Goal: Information Seeking & Learning: Learn about a topic

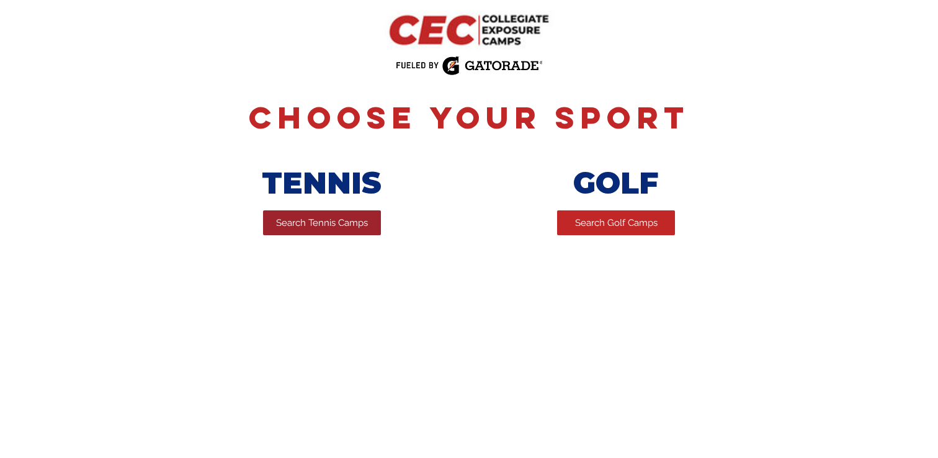
click at [305, 231] on link "Search Tennis Camps" at bounding box center [322, 222] width 118 height 25
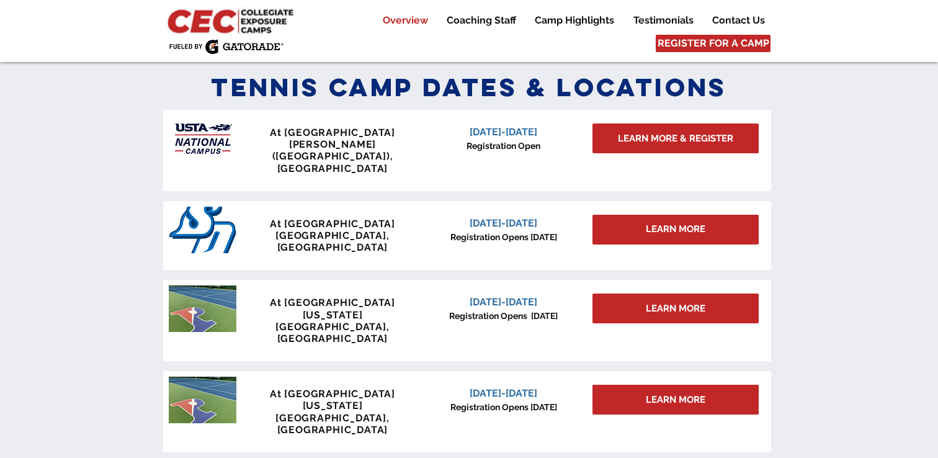
scroll to position [543, 0]
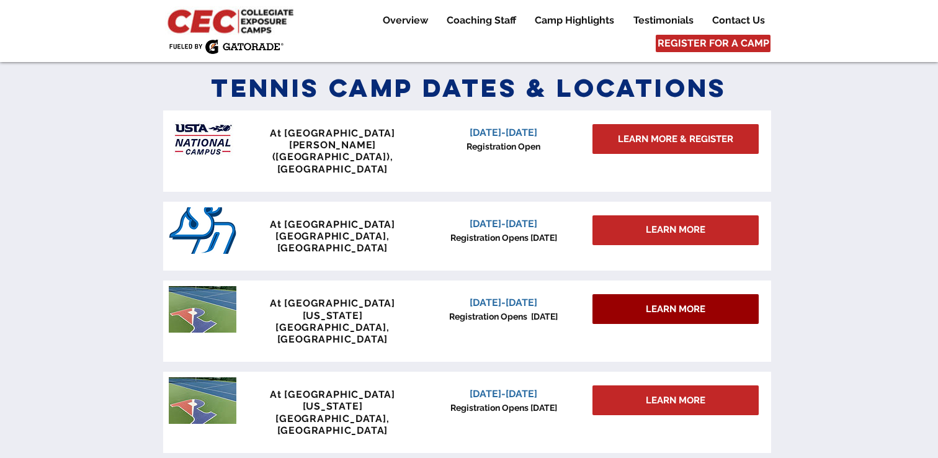
click at [667, 303] on span "LEARN MORE" at bounding box center [676, 309] width 60 height 13
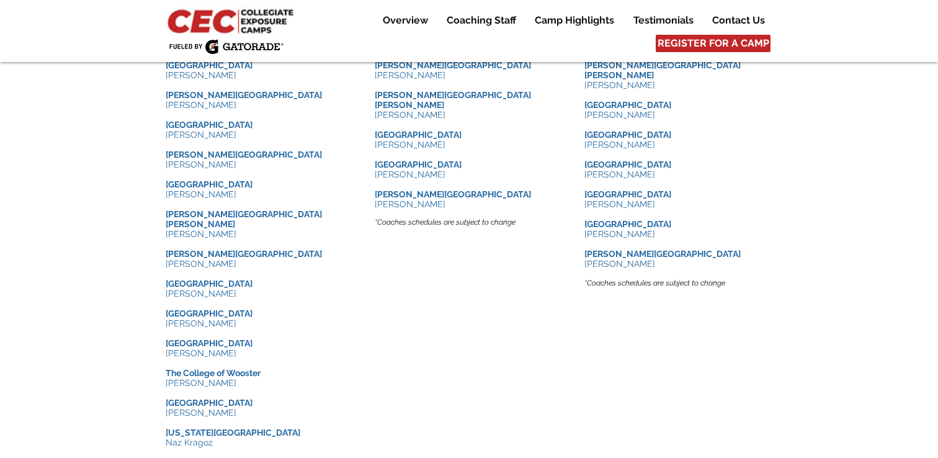
scroll to position [1492, 0]
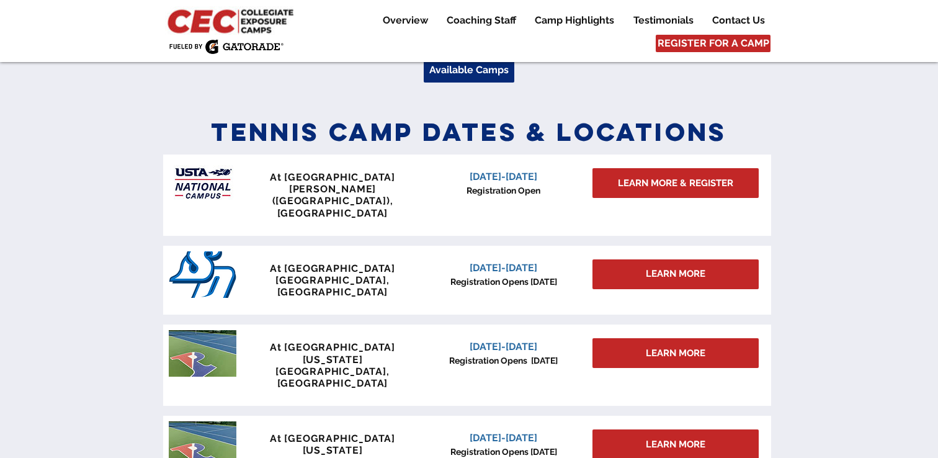
scroll to position [485, 0]
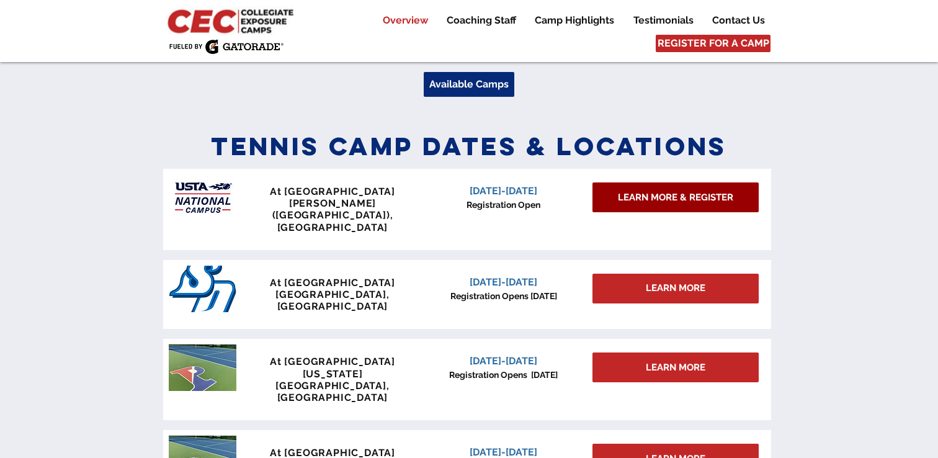
click at [674, 200] on span "LEARN MORE & REGISTER" at bounding box center [675, 197] width 115 height 13
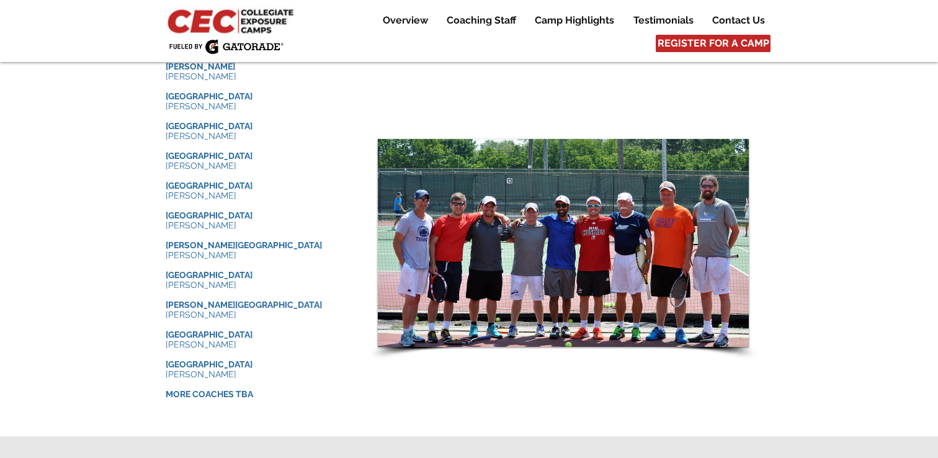
scroll to position [1297, 0]
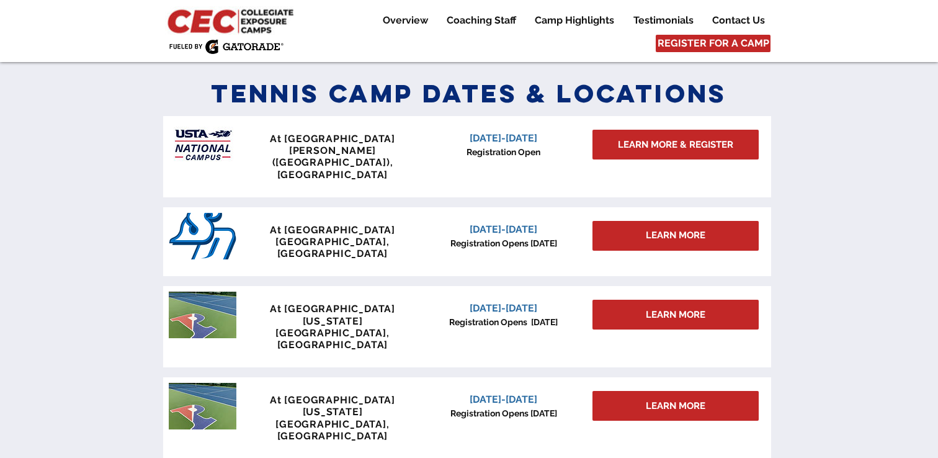
scroll to position [541, 0]
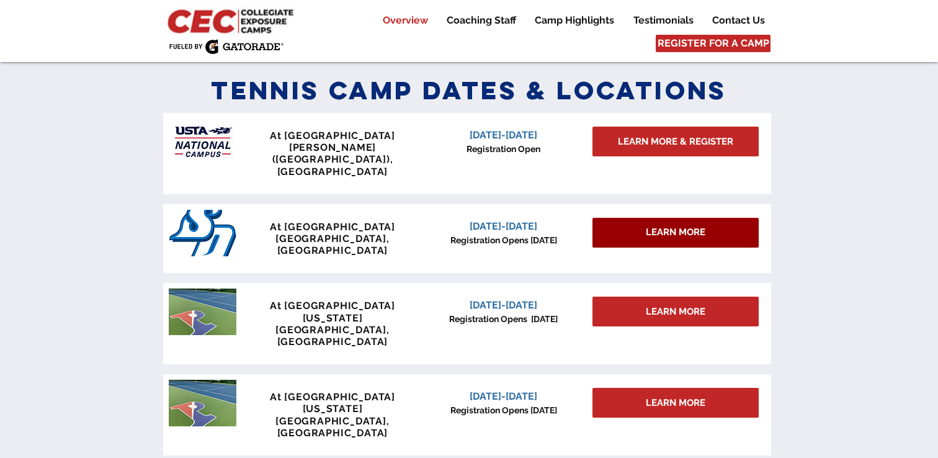
click at [712, 218] on div "LEARN MORE" at bounding box center [675, 233] width 166 height 30
click at [636, 218] on div "LEARN MORE" at bounding box center [675, 233] width 166 height 30
click at [664, 226] on span "LEARN MORE" at bounding box center [676, 232] width 60 height 13
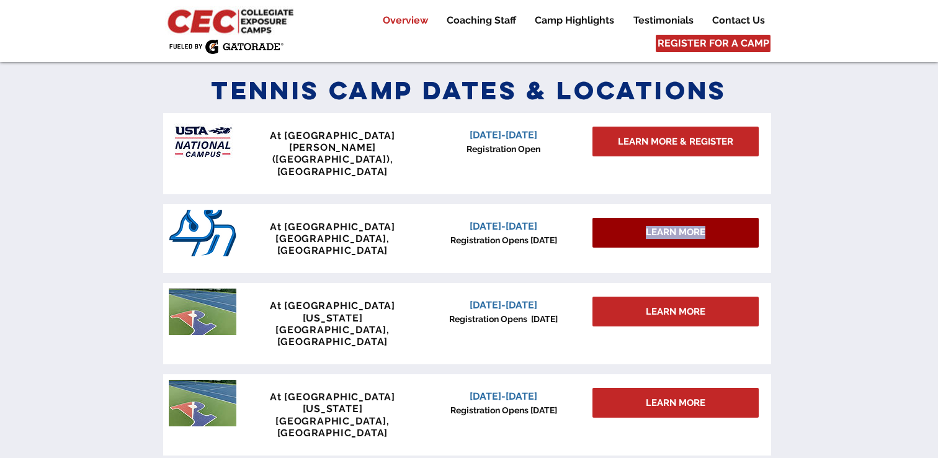
click at [671, 226] on span "LEARN MORE" at bounding box center [676, 232] width 60 height 13
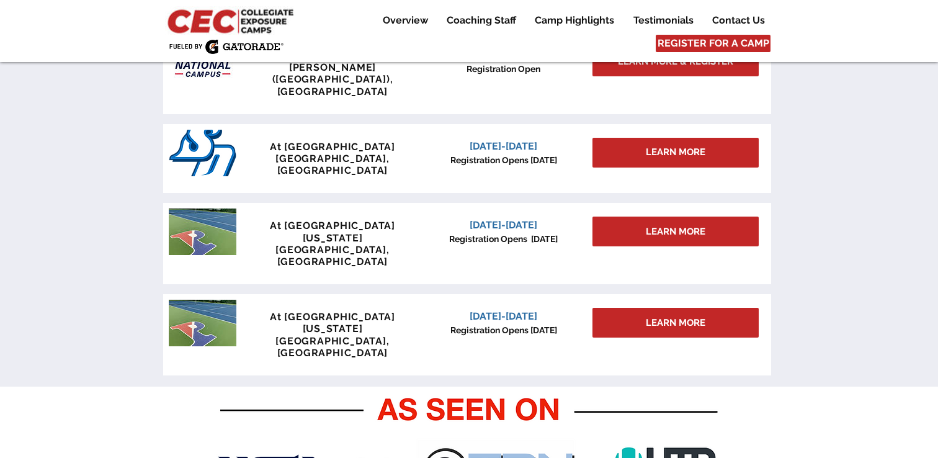
scroll to position [596, 0]
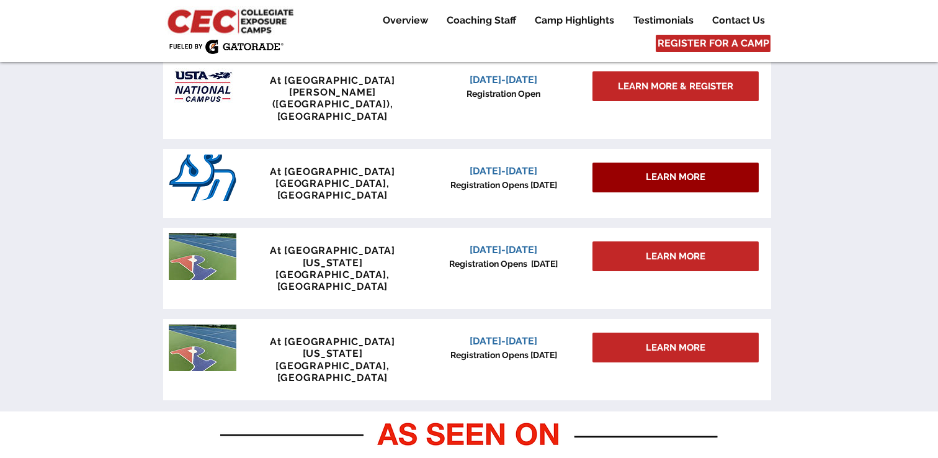
click at [671, 163] on div "LEARN MORE" at bounding box center [675, 178] width 166 height 30
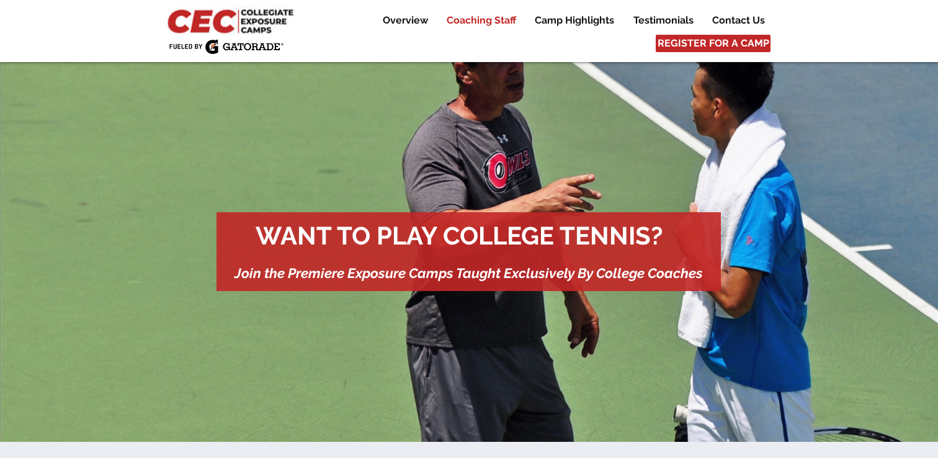
click at [478, 25] on p "Coaching Staff" at bounding box center [481, 20] width 82 height 15
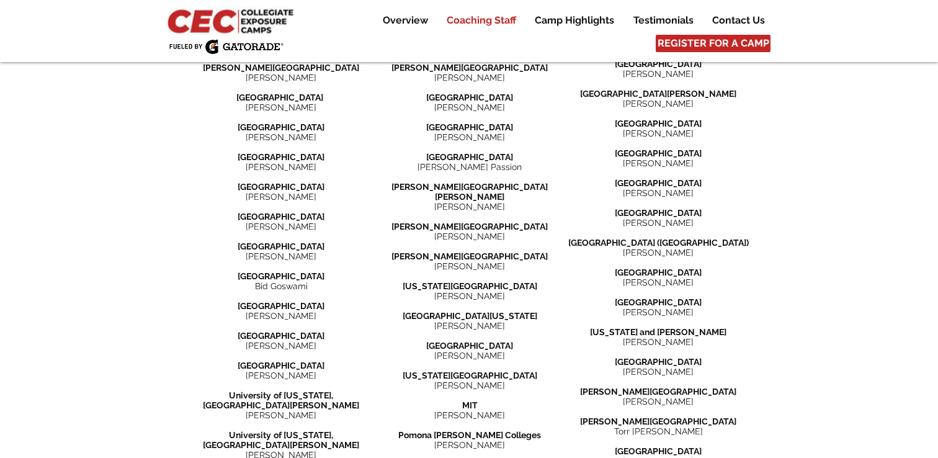
scroll to position [1598, 0]
